Goal: Information Seeking & Learning: Stay updated

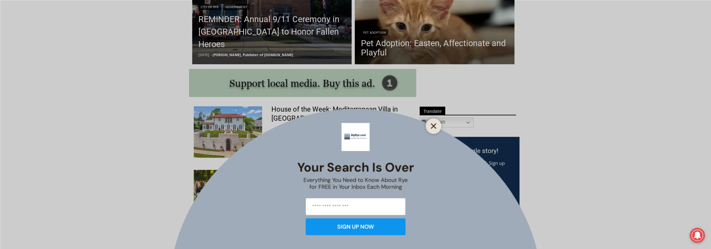
click at [435, 126] on icon "Close" at bounding box center [434, 126] width 6 height 6
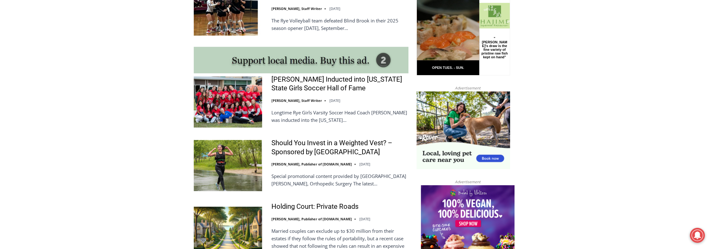
scroll to position [581, 0]
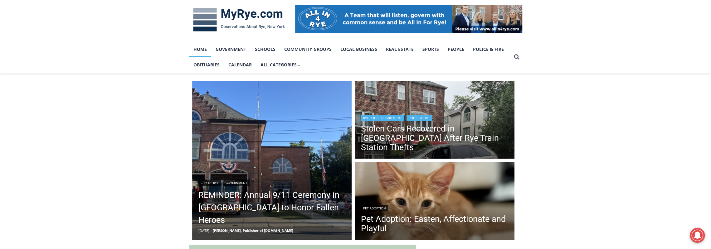
scroll to position [156, 0]
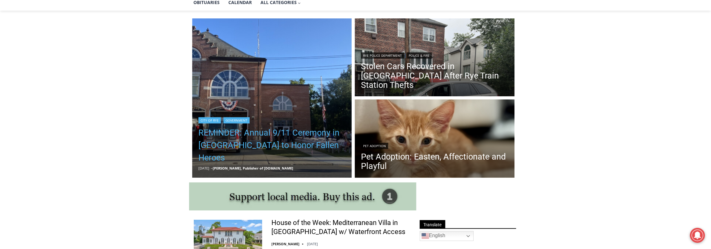
click at [274, 147] on link "REMINDER: Annual 9/11 Ceremony in [GEOGRAPHIC_DATA] to Honor Fallen Heroes" at bounding box center [271, 145] width 147 height 37
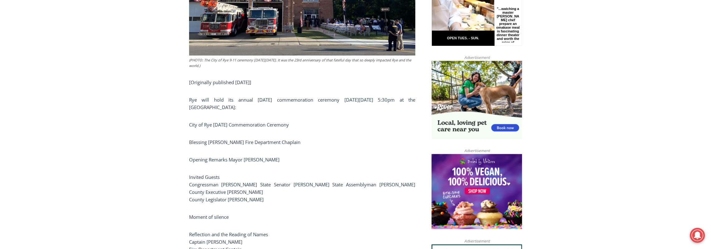
scroll to position [331, 0]
